Goal: Task Accomplishment & Management: Complete application form

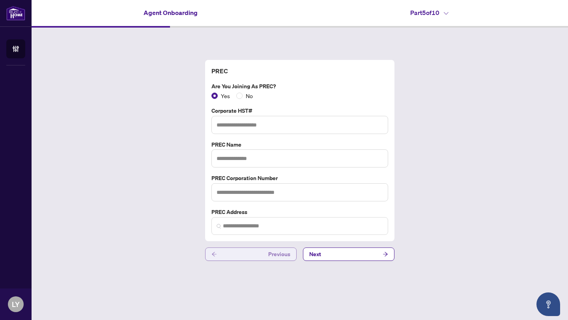
click at [268, 256] on button "Previous" at bounding box center [251, 254] width 92 height 13
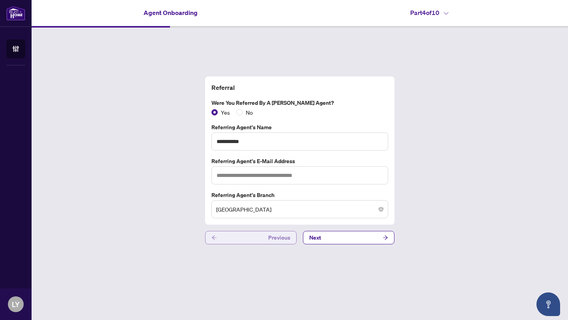
click at [270, 239] on button "Previous" at bounding box center [251, 237] width 92 height 13
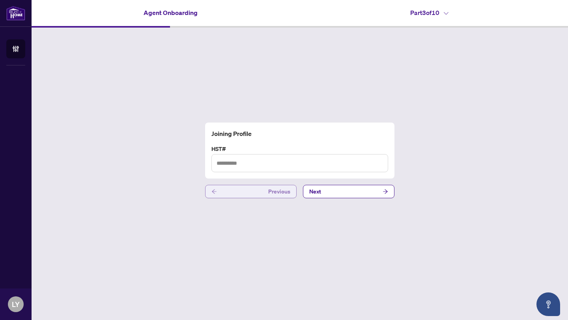
click at [274, 191] on span "Previous" at bounding box center [279, 191] width 22 height 13
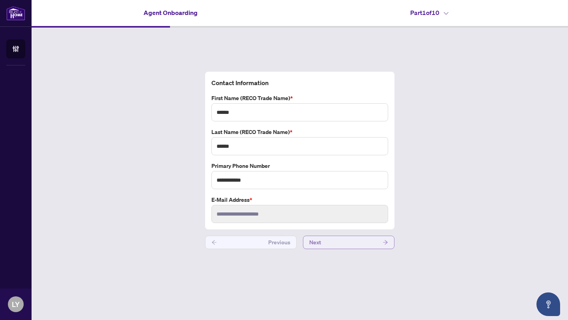
click at [345, 243] on button "Next" at bounding box center [349, 242] width 92 height 13
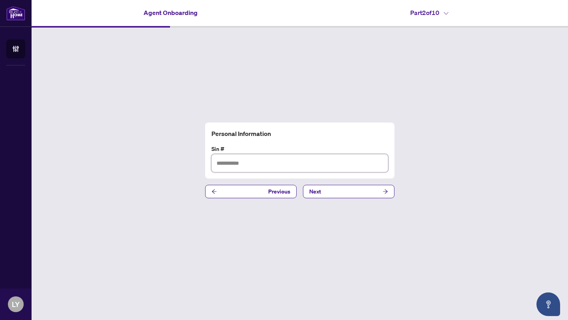
click at [288, 161] on input "text" at bounding box center [300, 163] width 177 height 18
type input "*********"
click at [367, 189] on button "Next" at bounding box center [349, 191] width 92 height 13
click at [346, 190] on button "Next" at bounding box center [349, 191] width 92 height 13
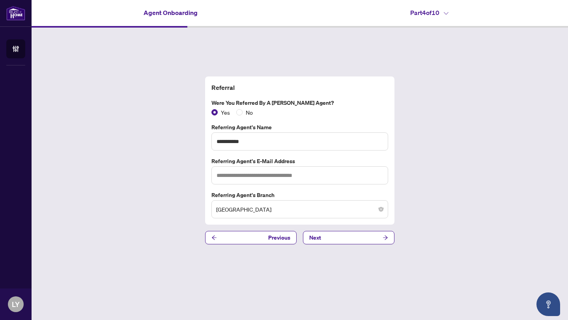
click at [341, 246] on div "**********" at bounding box center [300, 161] width 537 height 266
click at [340, 239] on button "Next" at bounding box center [349, 237] width 92 height 13
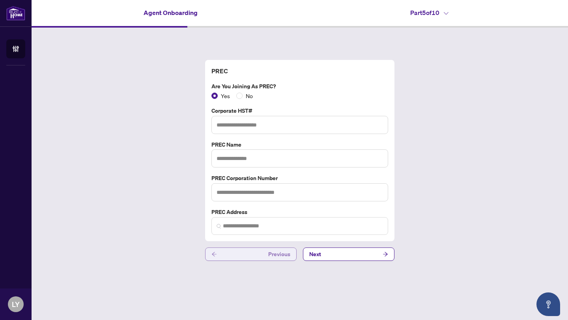
click at [256, 260] on button "Previous" at bounding box center [251, 254] width 92 height 13
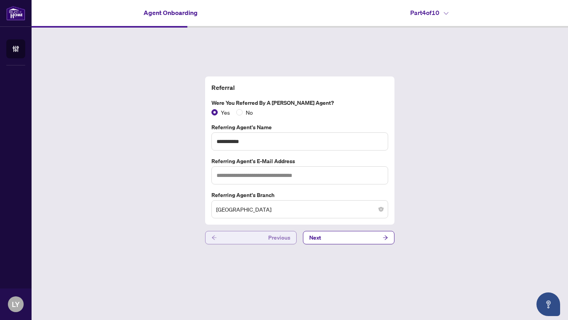
click at [256, 260] on div "**********" at bounding box center [300, 161] width 537 height 266
click at [261, 240] on button "Previous" at bounding box center [251, 237] width 92 height 13
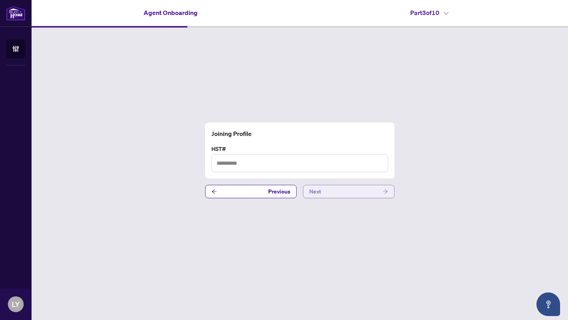
click at [329, 191] on button "Next" at bounding box center [349, 191] width 92 height 13
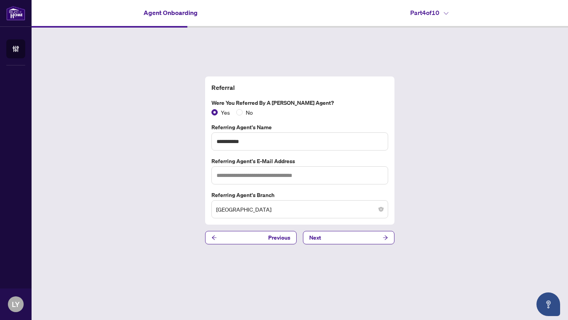
click at [333, 245] on div "**********" at bounding box center [300, 161] width 537 height 266
click at [331, 240] on button "Next" at bounding box center [349, 237] width 92 height 13
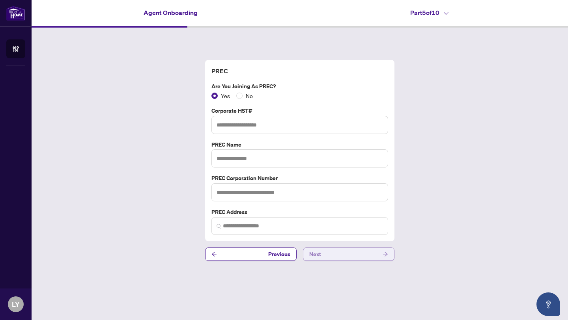
click at [344, 252] on button "Next" at bounding box center [349, 254] width 92 height 13
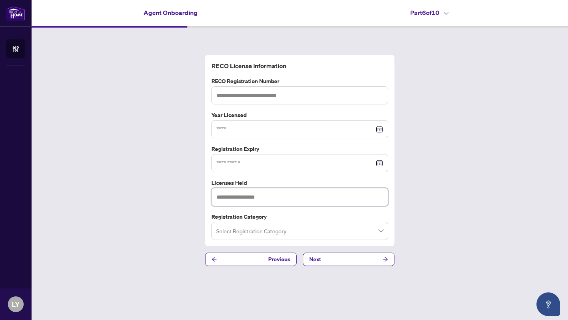
click at [291, 200] on input "text" at bounding box center [300, 197] width 177 height 18
click at [289, 235] on input "search" at bounding box center [296, 232] width 160 height 17
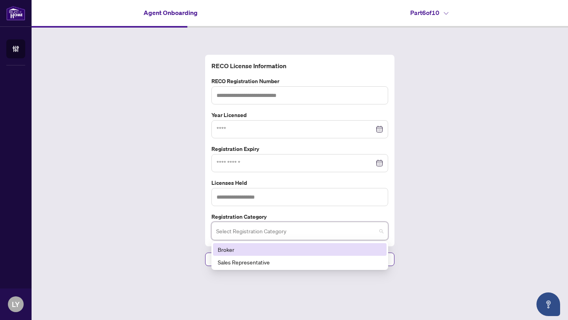
click at [285, 247] on div "Broker" at bounding box center [300, 249] width 164 height 9
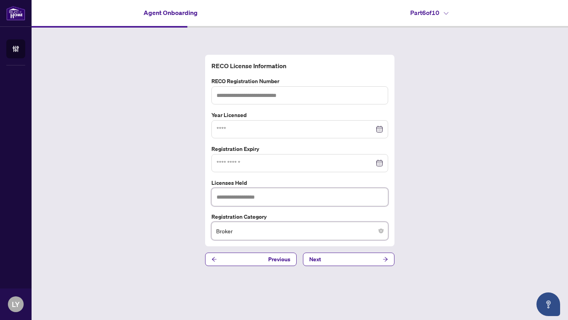
click at [292, 197] on input "text" at bounding box center [300, 197] width 177 height 18
click at [314, 264] on span "Next" at bounding box center [315, 259] width 12 height 13
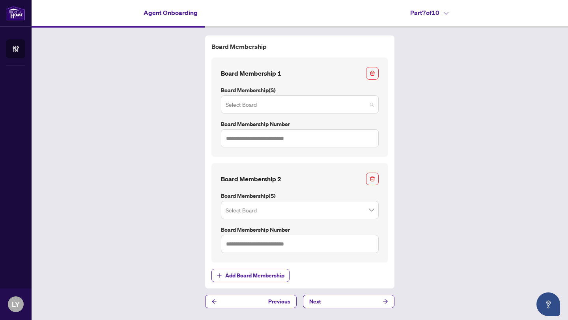
click at [274, 103] on input "search" at bounding box center [296, 105] width 141 height 17
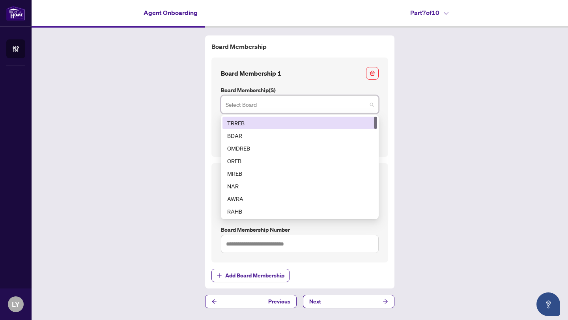
click at [268, 123] on div "TRREB" at bounding box center [299, 123] width 145 height 9
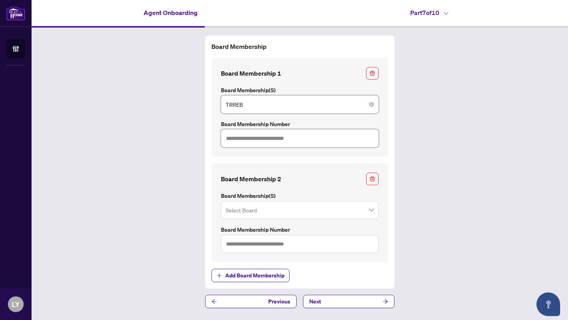
click at [273, 139] on input "text" at bounding box center [300, 138] width 158 height 18
click at [328, 299] on button "Next" at bounding box center [349, 301] width 92 height 13
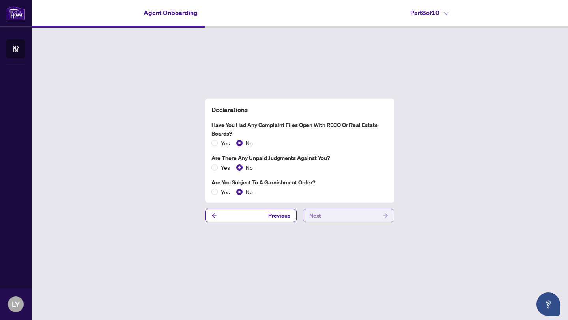
click at [315, 216] on span "Next" at bounding box center [315, 216] width 12 height 13
click at [314, 220] on span "Next" at bounding box center [315, 216] width 12 height 13
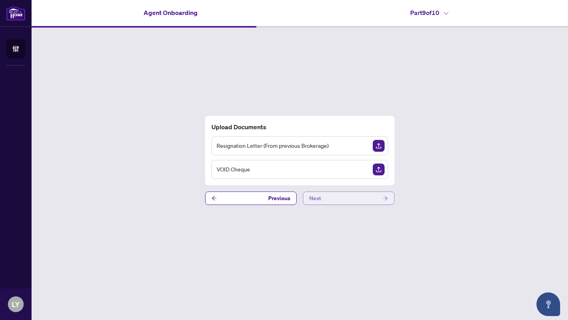
click at [340, 197] on button "Next" at bounding box center [349, 198] width 92 height 13
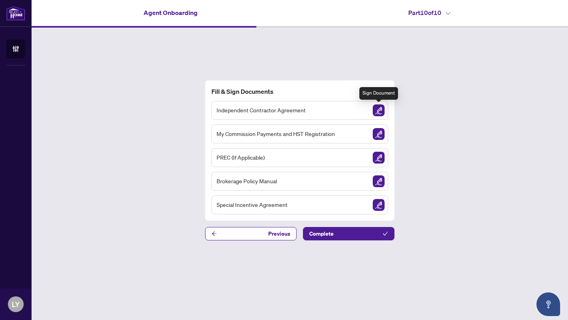
click at [375, 110] on img "Sign Document" at bounding box center [379, 111] width 12 height 12
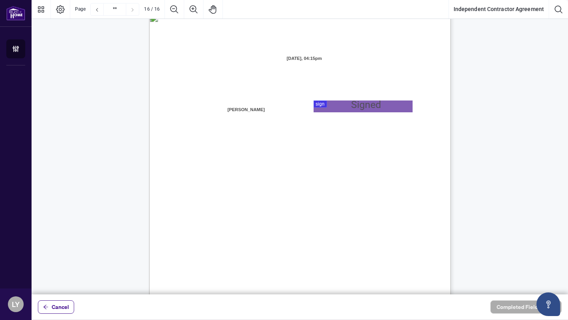
scroll to position [6021, 0]
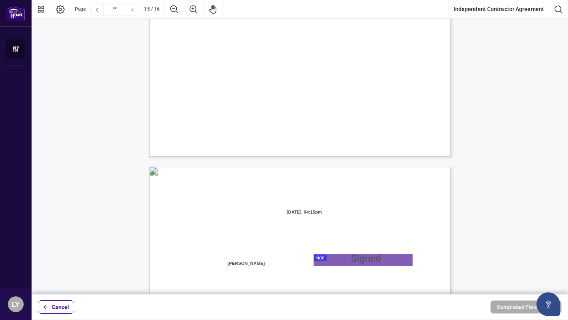
type input "**"
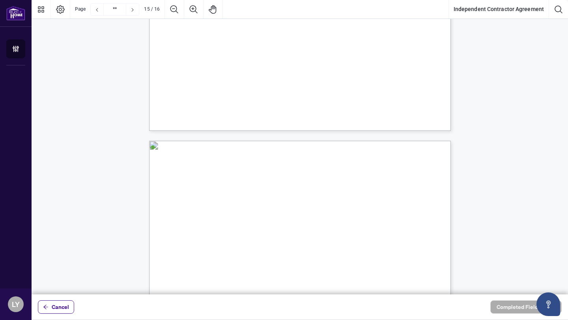
scroll to position [5492, 0]
